Goal: Information Seeking & Learning: Learn about a topic

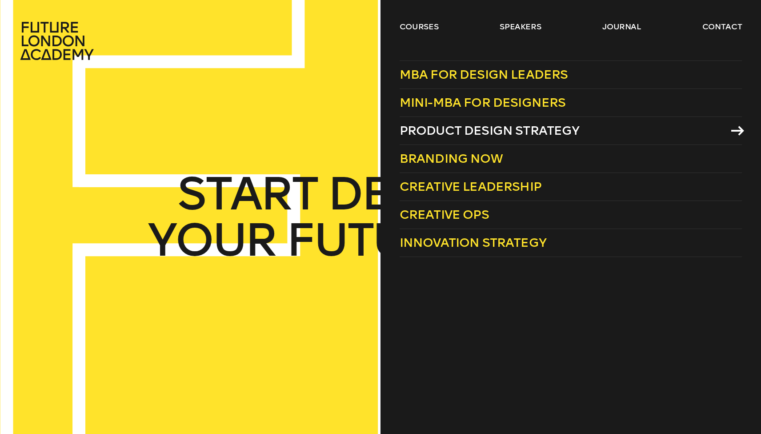
click at [474, 134] on span "Product Design Strategy" at bounding box center [490, 130] width 180 height 15
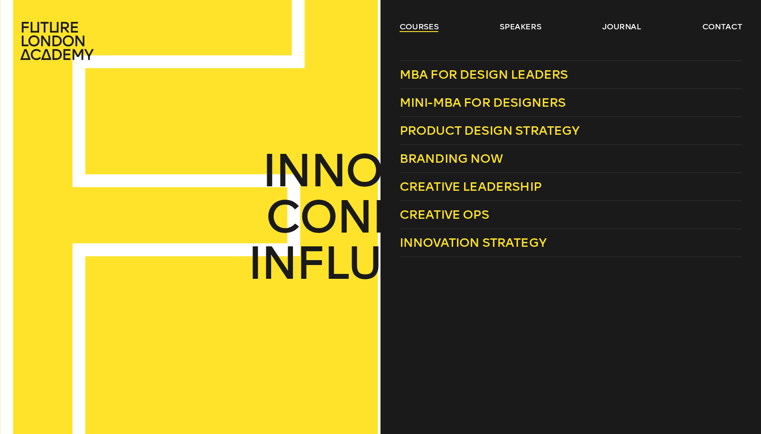
click at [428, 24] on link "courses" at bounding box center [419, 26] width 39 height 11
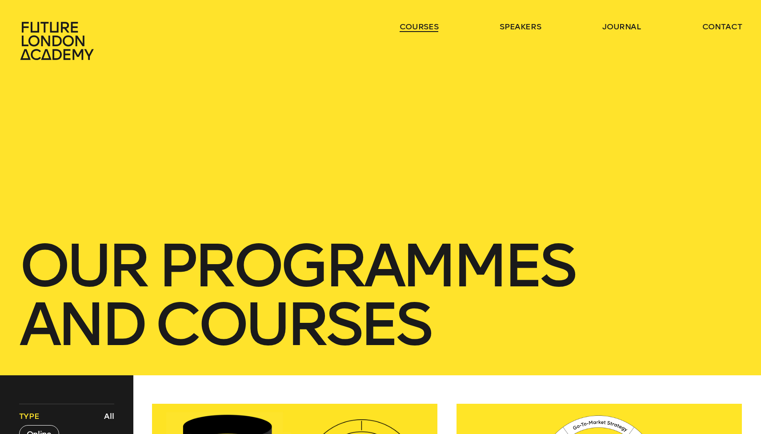
click at [428, 24] on link "courses" at bounding box center [419, 26] width 39 height 11
click at [431, 26] on link "courses" at bounding box center [419, 26] width 39 height 11
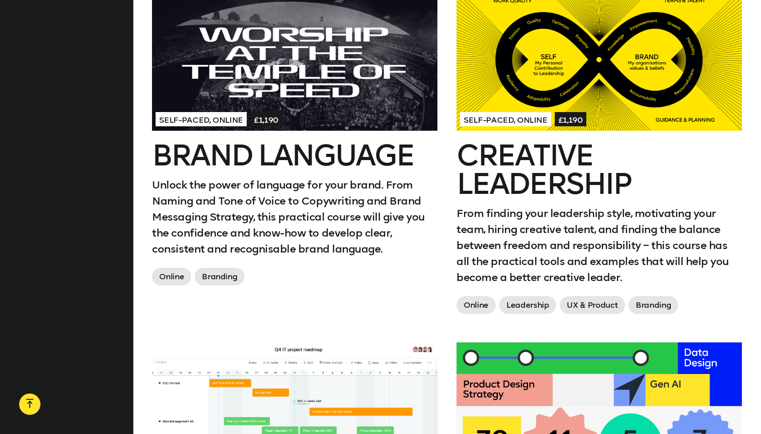
scroll to position [1111, 0]
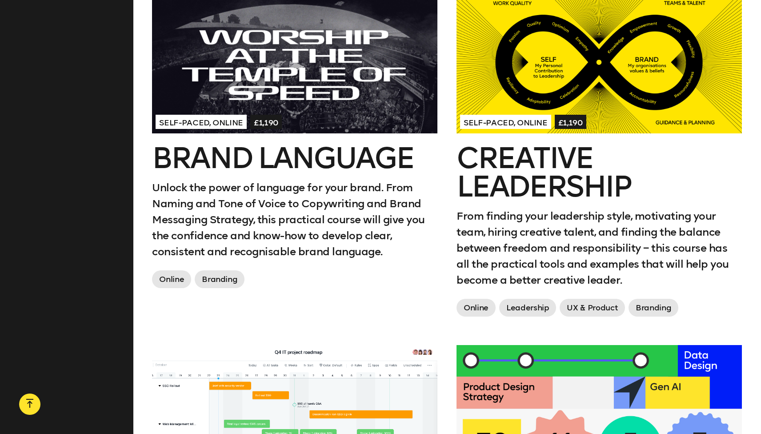
click at [385, 156] on h2 "Brand Language" at bounding box center [295, 158] width 286 height 28
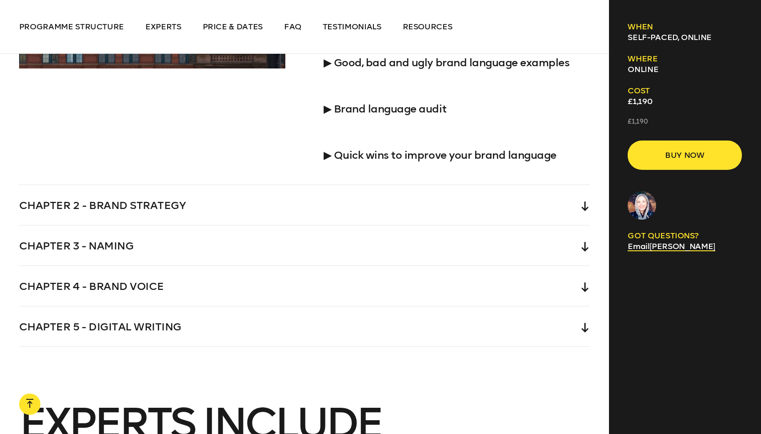
scroll to position [2295, 0]
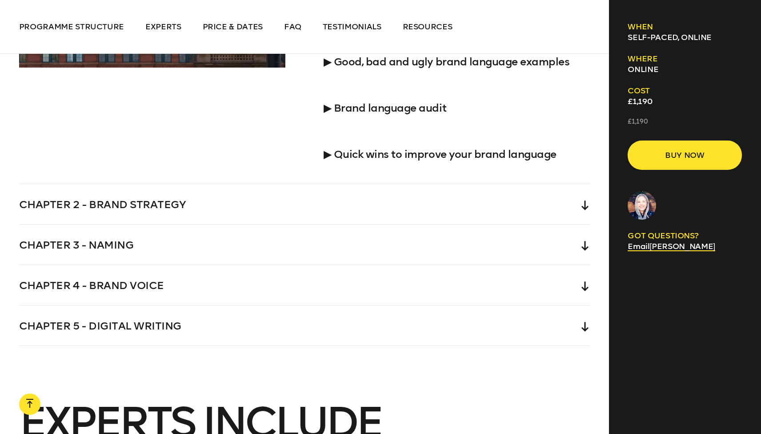
click at [405, 201] on div "Chapter 2 - Brand strategy" at bounding box center [304, 204] width 571 height 40
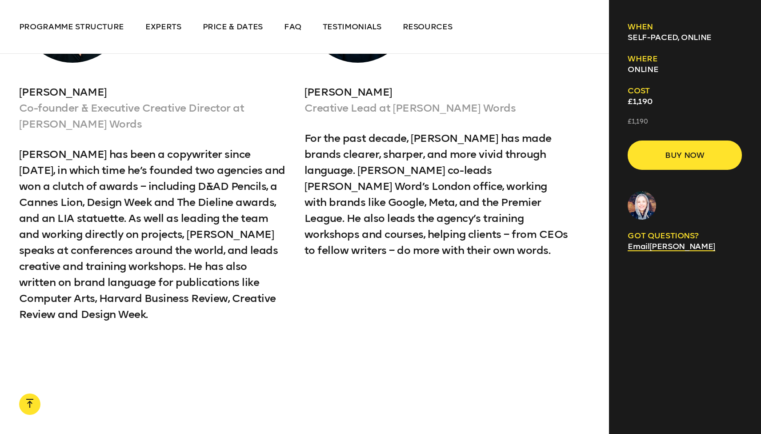
scroll to position [2717, 0]
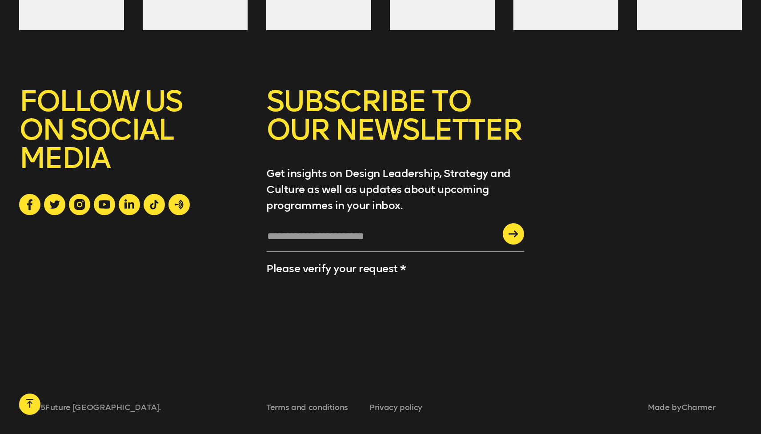
scroll to position [1111, 0]
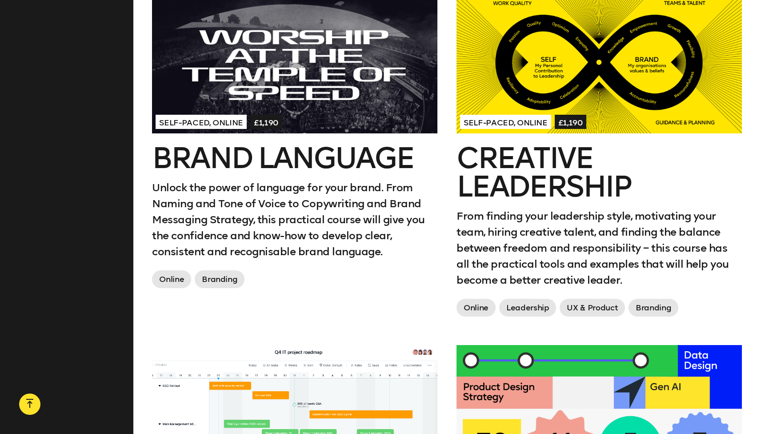
click at [507, 169] on h2 "Creative Leadership" at bounding box center [600, 172] width 286 height 57
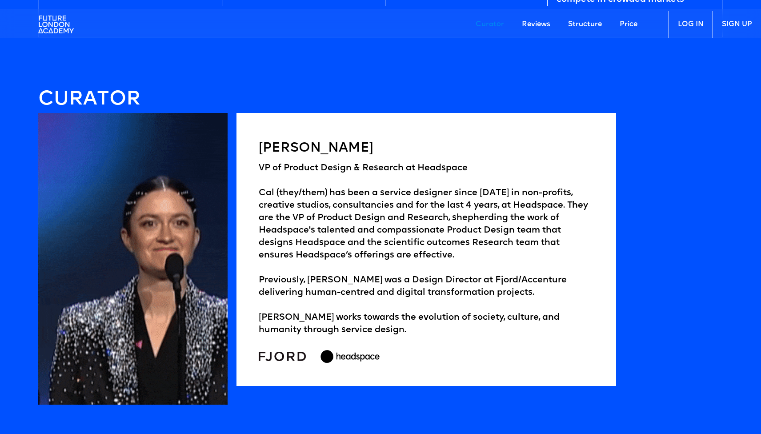
scroll to position [1251, 0]
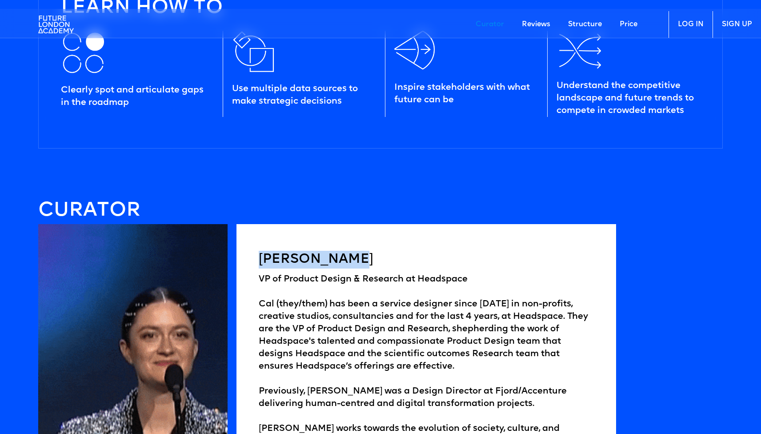
drag, startPoint x: 355, startPoint y: 259, endPoint x: 261, endPoint y: 258, distance: 93.8
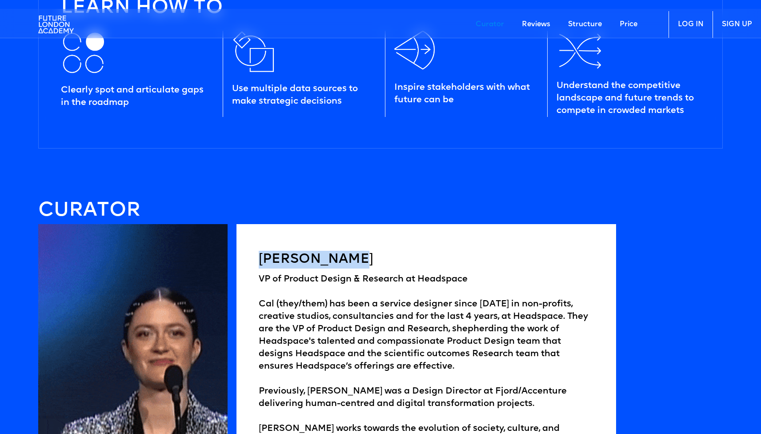
click at [261, 258] on h5 "[PERSON_NAME]" at bounding box center [426, 260] width 335 height 18
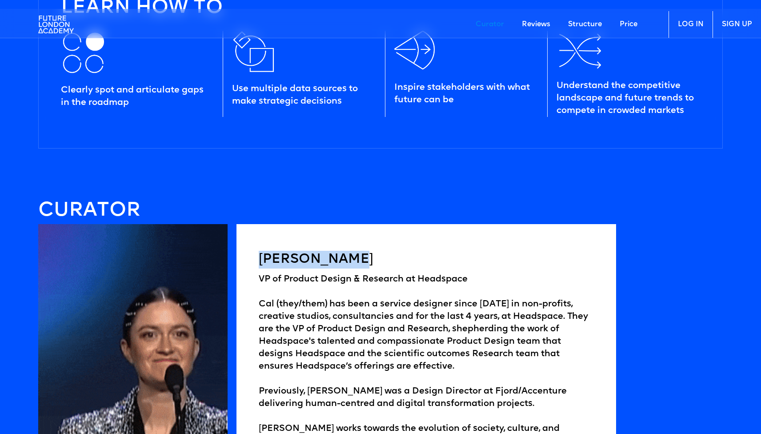
copy h5 "[PERSON_NAME]"
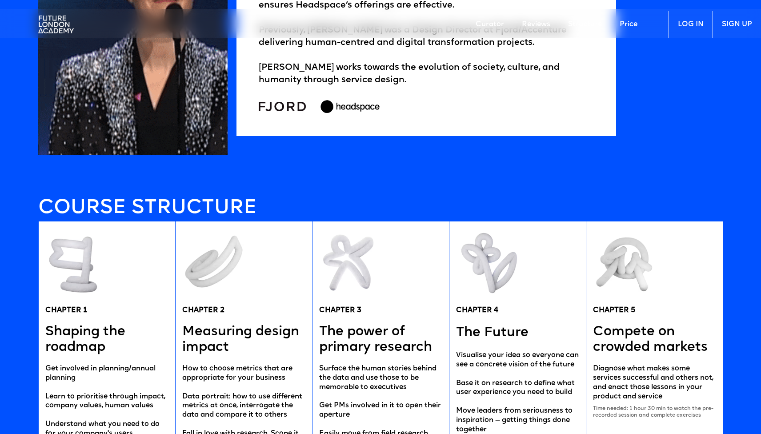
scroll to position [1770, 0]
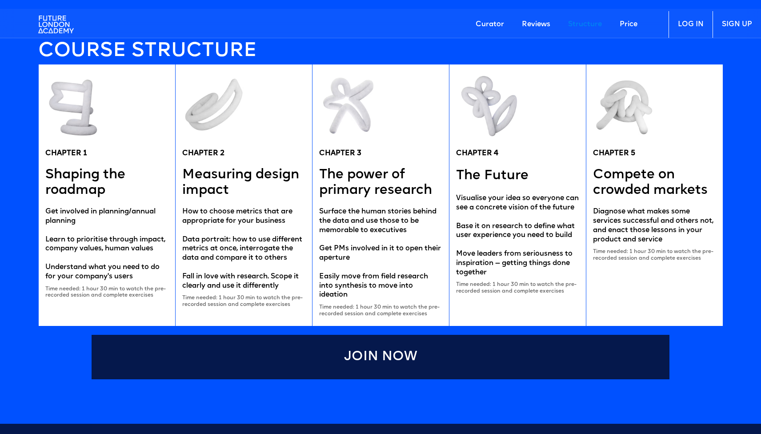
click at [377, 163] on div "CHAPTER 3 The power of primary research Surface the human stories behind the da…" at bounding box center [380, 195] width 137 height 262
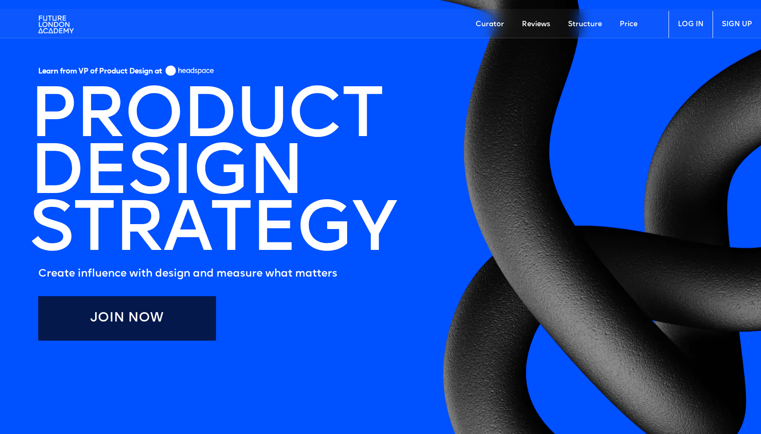
scroll to position [52, 0]
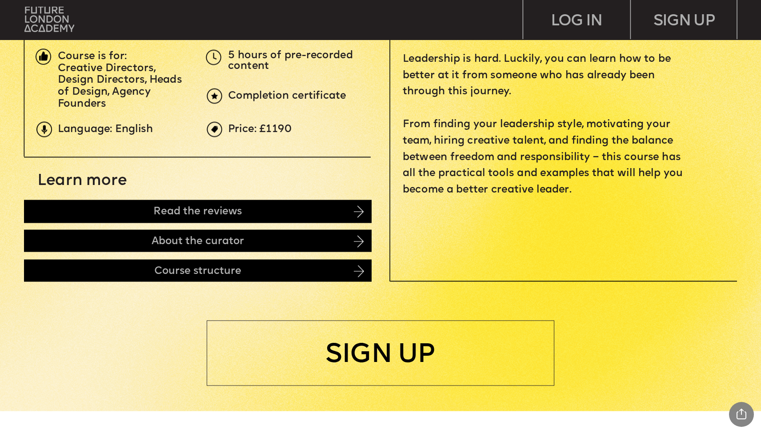
scroll to position [440, 0]
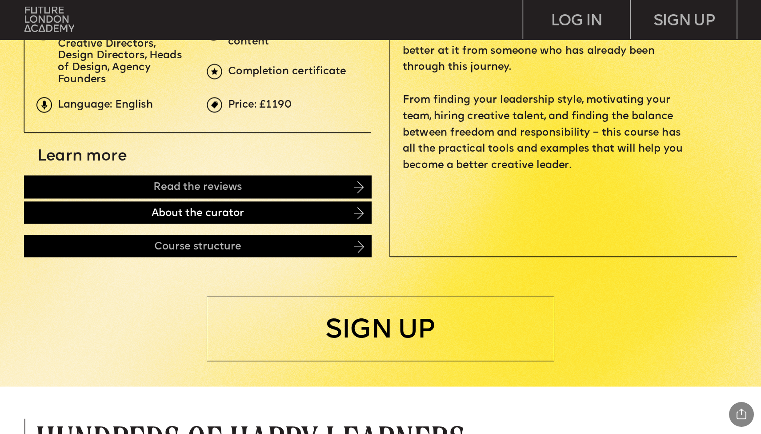
click at [357, 220] on div "About the curator" at bounding box center [198, 212] width 348 height 22
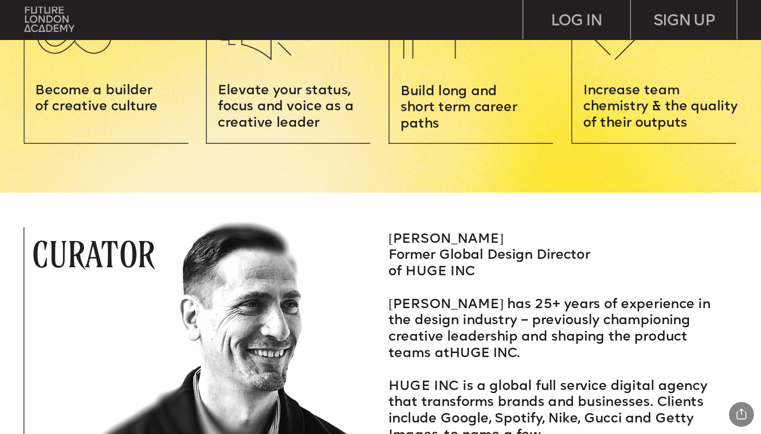
scroll to position [1245, 0]
